Goal: Transaction & Acquisition: Purchase product/service

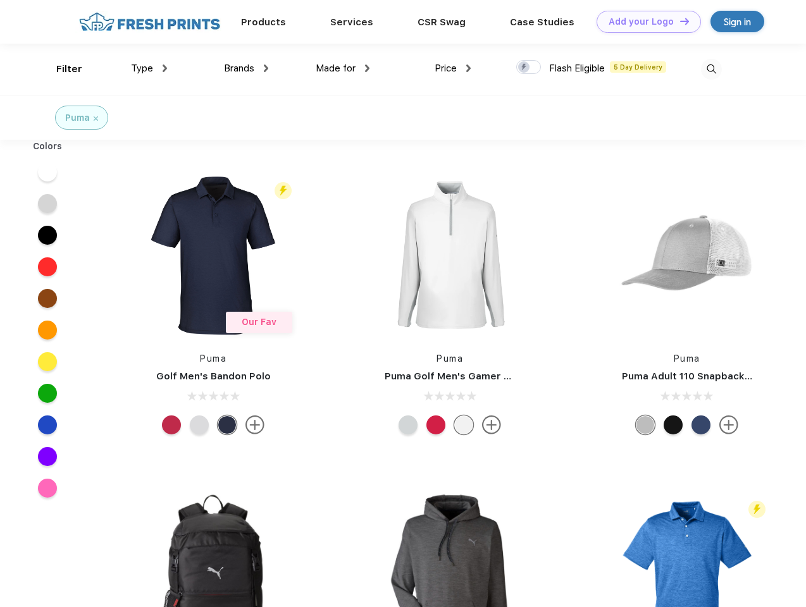
click at [644, 22] on link "Add your Logo Design Tool" at bounding box center [649, 22] width 104 height 22
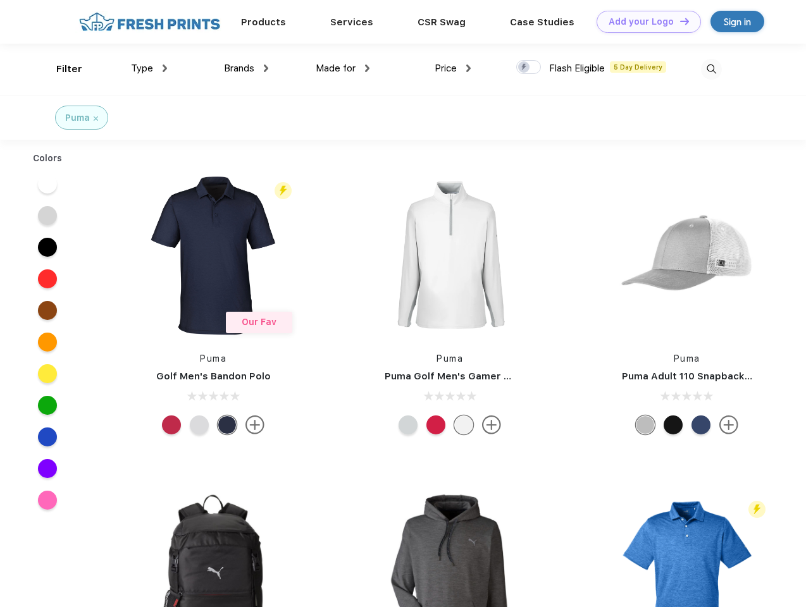
click at [0, 0] on div "Design Tool" at bounding box center [0, 0] width 0 height 0
click at [679, 21] on link "Add your Logo Design Tool" at bounding box center [649, 22] width 104 height 22
click at [61, 69] on div "Filter" at bounding box center [69, 69] width 26 height 15
click at [149, 68] on span "Type" at bounding box center [142, 68] width 22 height 11
click at [246, 68] on span "Brands" at bounding box center [239, 68] width 30 height 11
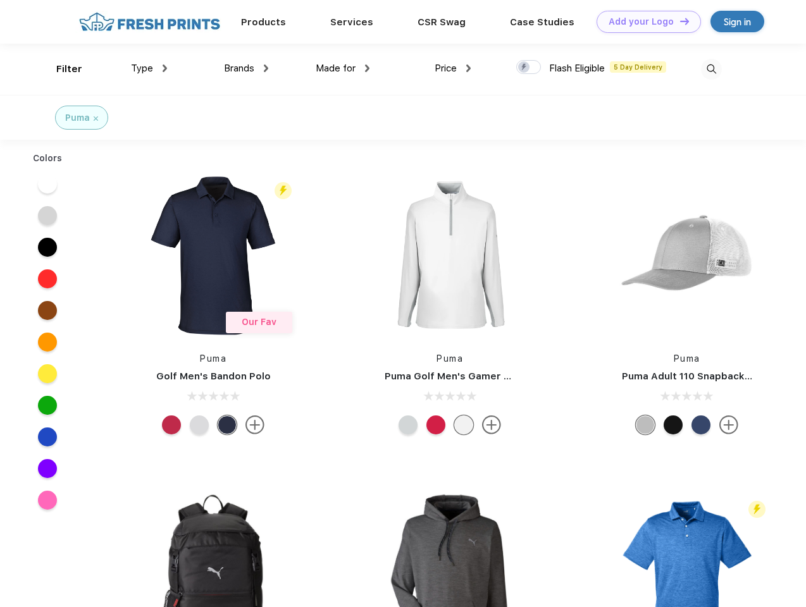
click at [343, 68] on span "Made for" at bounding box center [336, 68] width 40 height 11
click at [453, 68] on span "Price" at bounding box center [446, 68] width 22 height 11
click at [529, 68] on div at bounding box center [528, 67] width 25 height 14
click at [524, 68] on input "checkbox" at bounding box center [520, 63] width 8 height 8
click at [711, 69] on img at bounding box center [711, 69] width 21 height 21
